Goal: Find specific page/section: Find specific page/section

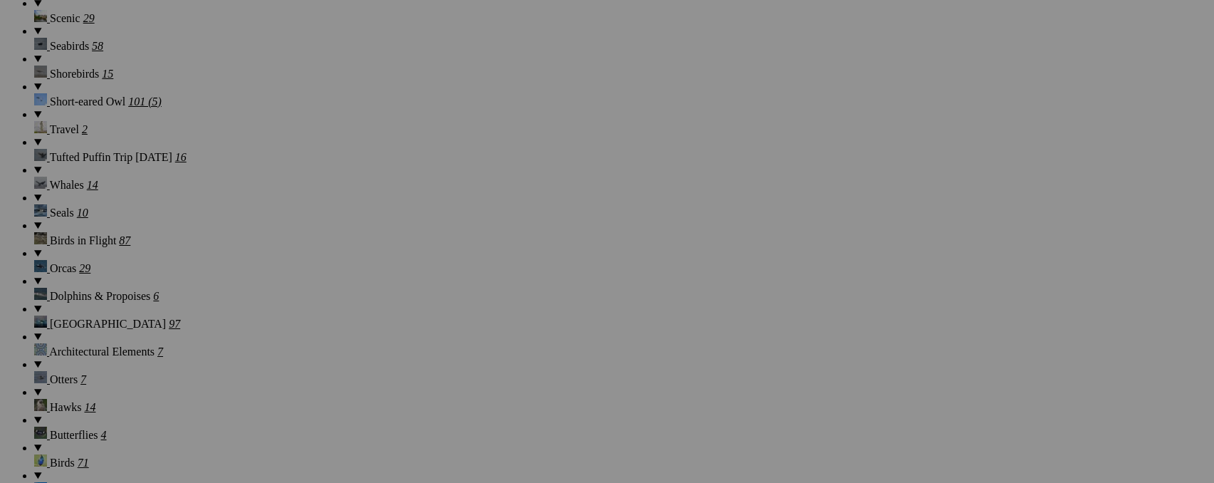
scroll to position [1355, 0]
